Goal: Complete application form

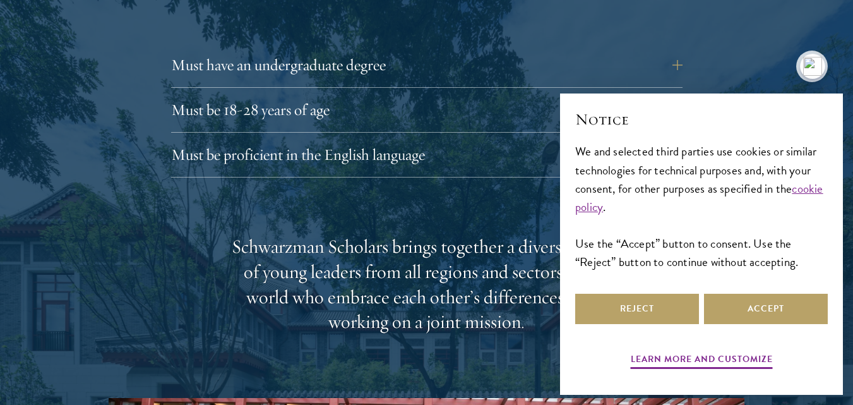
scroll to position [1830, 0]
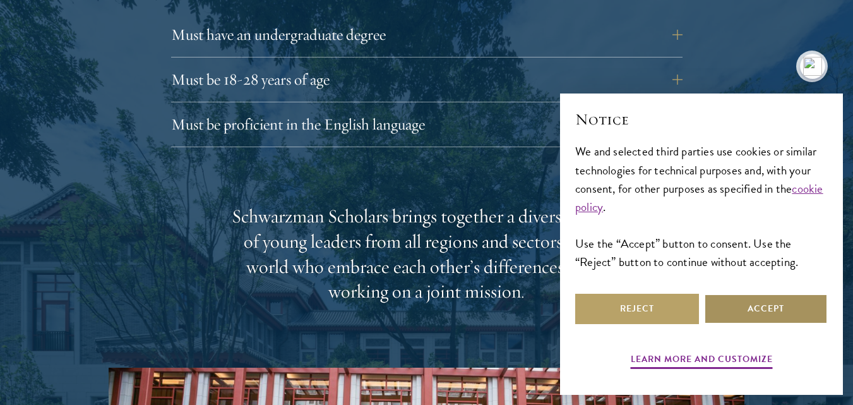
click at [766, 314] on button "Accept" at bounding box center [766, 308] width 124 height 30
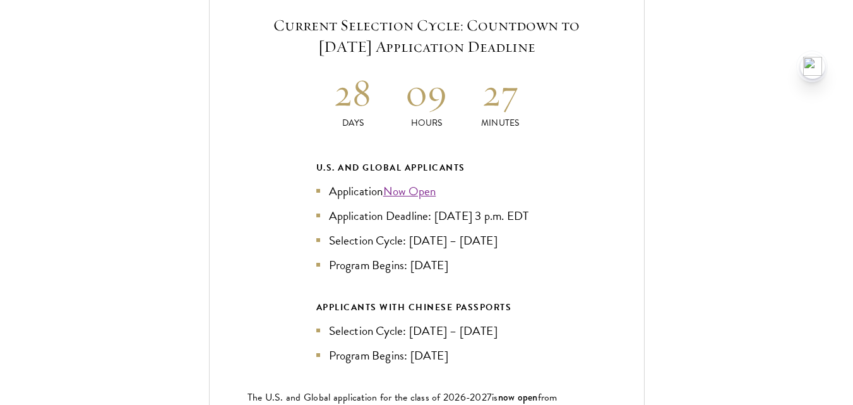
scroll to position [2705, 0]
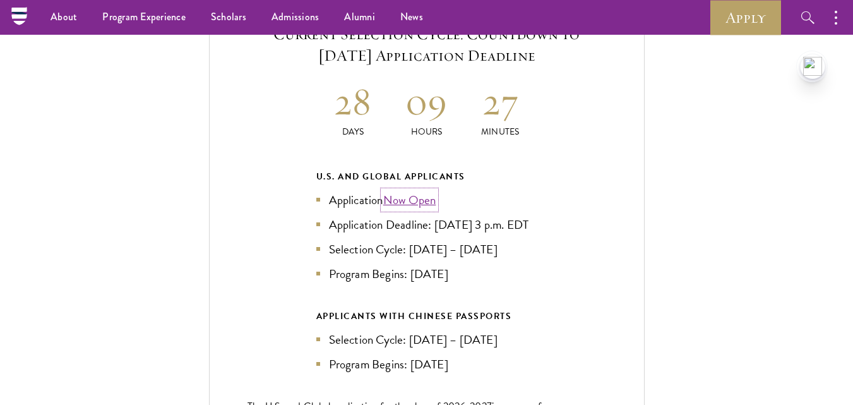
click at [417, 191] on link "Now Open" at bounding box center [409, 200] width 53 height 18
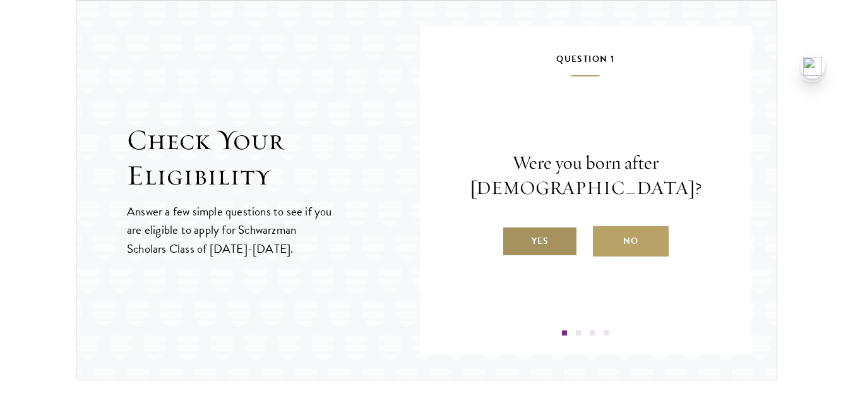
click at [552, 242] on label "Yes" at bounding box center [540, 241] width 76 height 30
click at [513, 239] on input "Yes" at bounding box center [507, 232] width 11 height 11
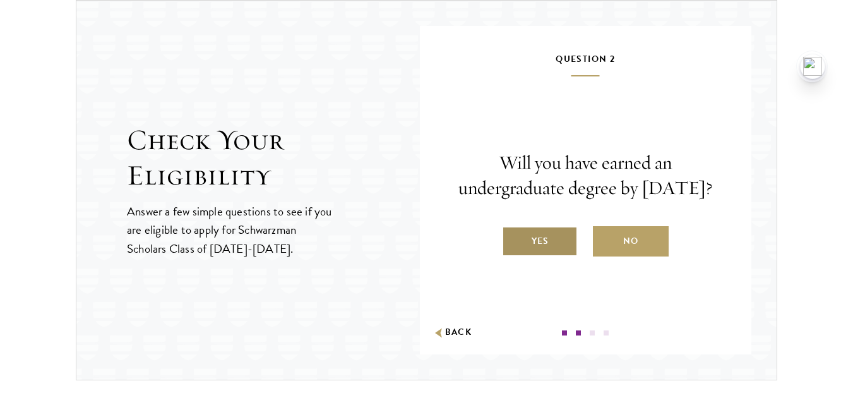
click at [557, 253] on label "Yes" at bounding box center [540, 241] width 76 height 30
click at [513, 239] on input "Yes" at bounding box center [507, 232] width 11 height 11
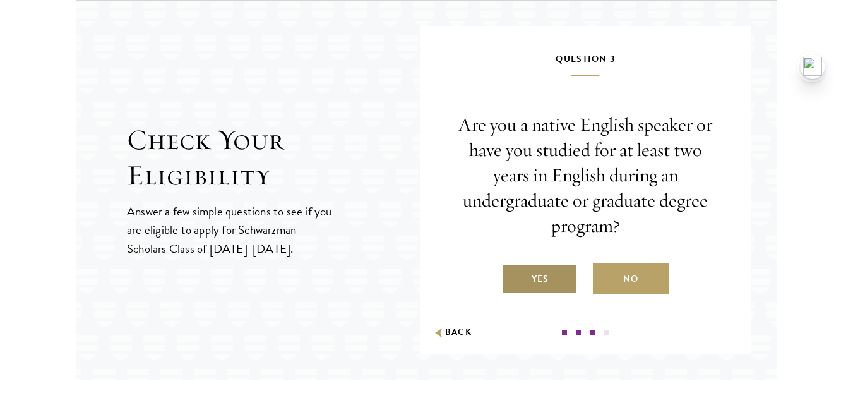
click at [553, 284] on label "Yes" at bounding box center [540, 278] width 76 height 30
click at [513, 276] on input "Yes" at bounding box center [507, 270] width 11 height 11
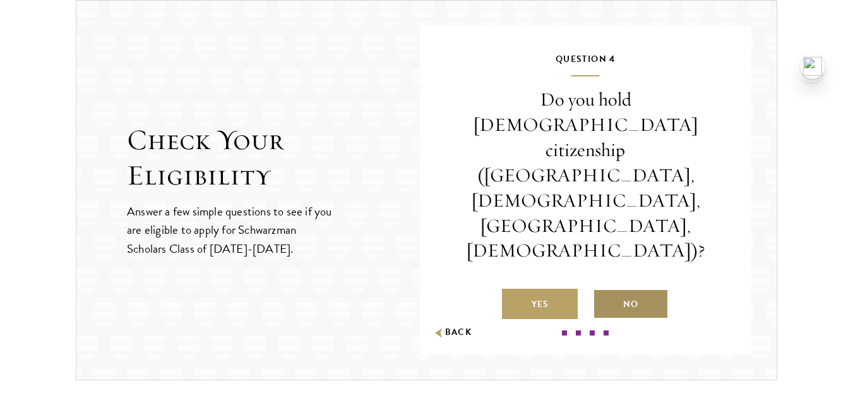
click at [644, 288] on label "No" at bounding box center [631, 303] width 76 height 30
click at [604, 290] on input "No" at bounding box center [598, 295] width 11 height 11
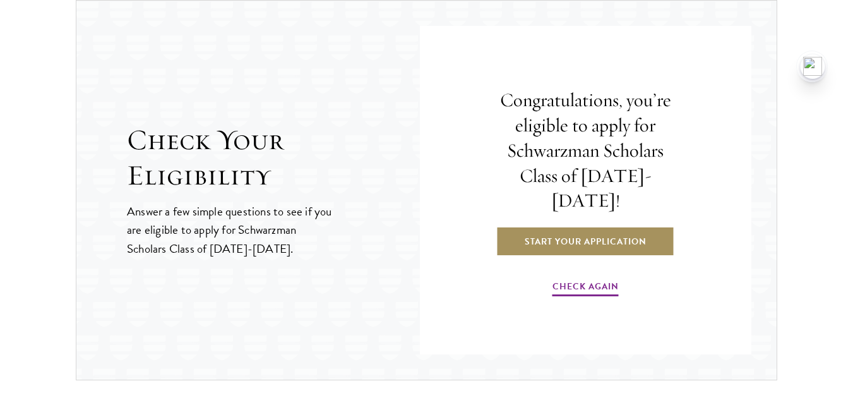
click at [582, 230] on link "Start Your Application" at bounding box center [585, 241] width 179 height 30
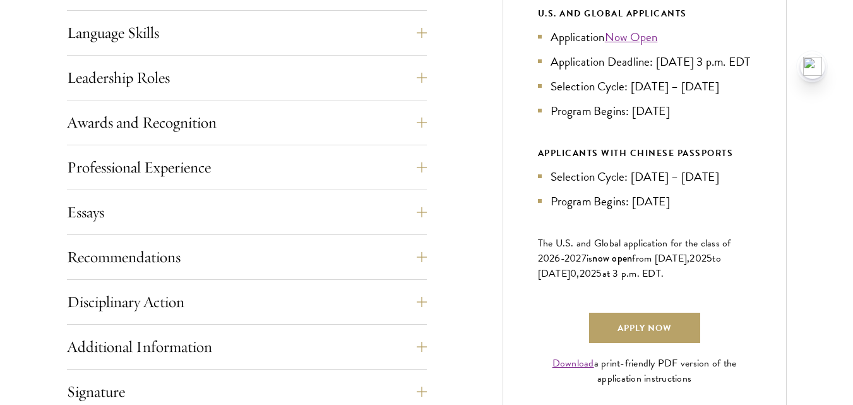
scroll to position [757, 0]
